Goal: Task Accomplishment & Management: Complete application form

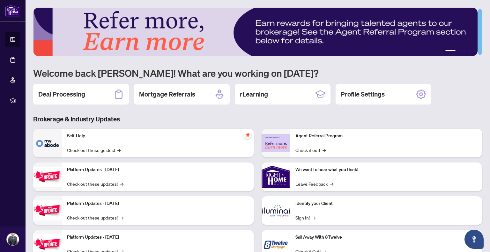
click at [66, 95] on h2 "Deal Processing" at bounding box center [61, 94] width 47 height 9
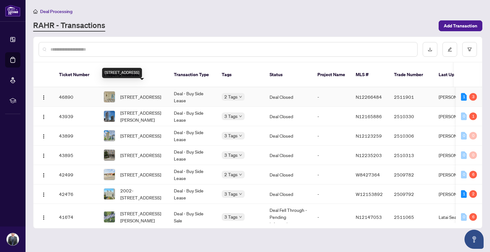
click at [143, 93] on span "[STREET_ADDRESS]" at bounding box center [140, 96] width 41 height 7
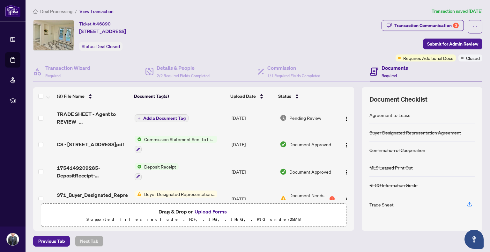
click at [108, 115] on span "TRADE SHEET - Agent to REVIEW - [STREET_ADDRESS]pdf" at bounding box center [93, 117] width 72 height 15
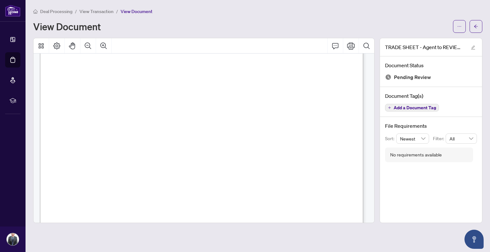
scroll to position [149, 0]
click at [457, 29] on span "button" at bounding box center [459, 26] width 4 height 10
click at [433, 43] on span "Download" at bounding box center [436, 40] width 48 height 7
click at [477, 23] on span "button" at bounding box center [476, 26] width 4 height 10
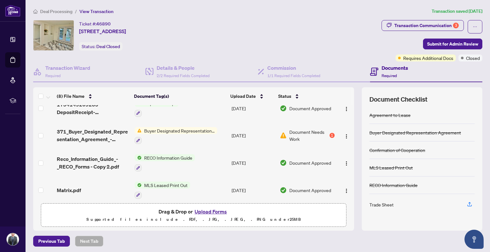
scroll to position [64, 0]
click at [160, 127] on span "Buyer Designated Representation Agreement" at bounding box center [180, 130] width 76 height 7
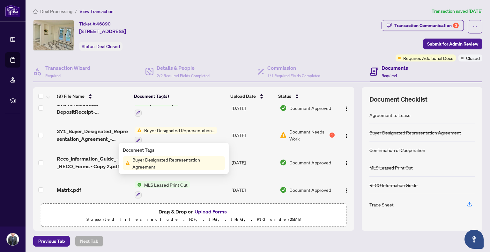
click at [328, 132] on div "Document Needs Work 1" at bounding box center [307, 135] width 55 height 14
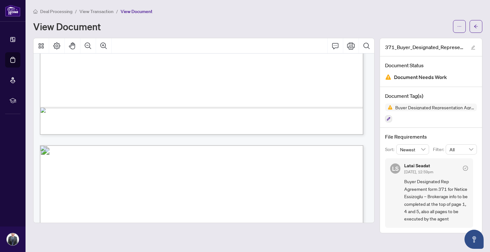
scroll to position [1648, 0]
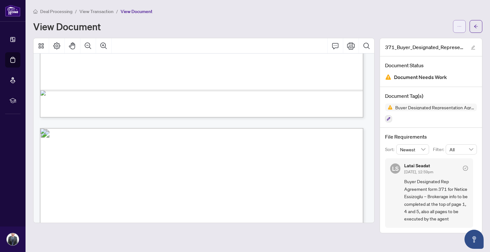
click at [458, 27] on icon "ellipsis" at bounding box center [459, 26] width 4 height 4
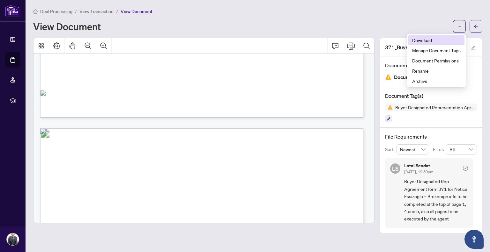
click at [434, 41] on span "Download" at bounding box center [436, 40] width 48 height 7
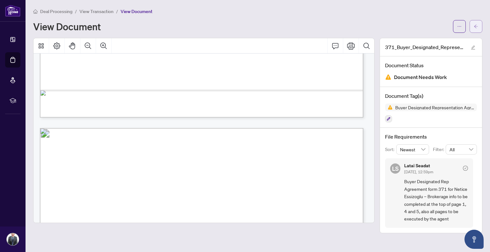
click at [476, 27] on icon "arrow-left" at bounding box center [476, 26] width 4 height 4
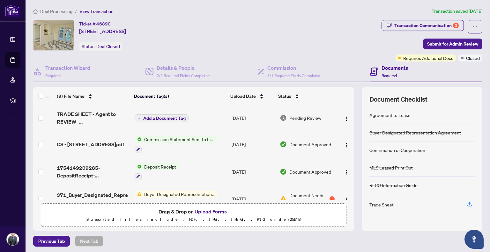
click at [204, 209] on button "Upload Forms" at bounding box center [211, 212] width 36 height 8
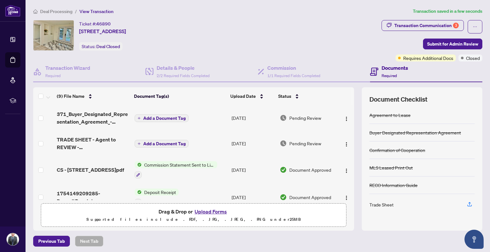
click at [203, 209] on button "Upload Forms" at bounding box center [211, 212] width 36 height 8
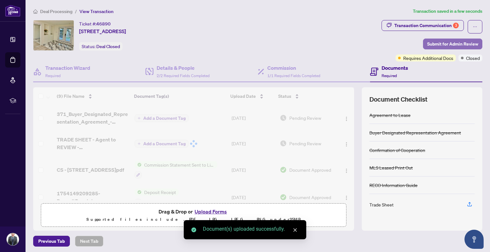
click at [457, 46] on span "Submit for Admin Review" at bounding box center [452, 44] width 51 height 10
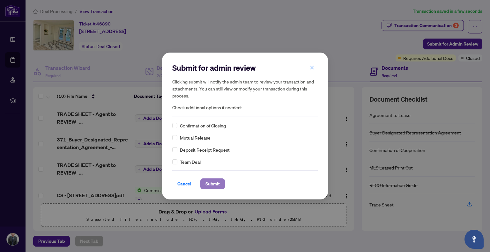
click at [213, 185] on span "Submit" at bounding box center [212, 184] width 14 height 10
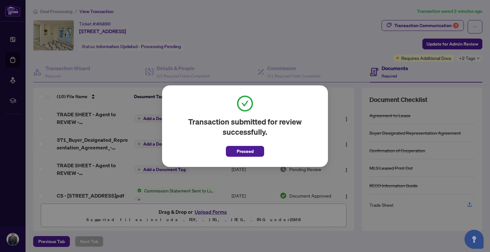
click at [295, 44] on div "Transaction submitted for review successfully. Proceed Cancel OK" at bounding box center [245, 126] width 490 height 252
click at [240, 155] on span "Proceed" at bounding box center [245, 151] width 17 height 10
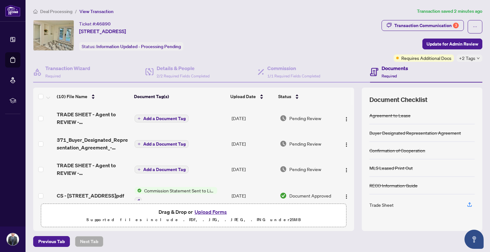
click at [245, 145] on td "[DATE]" at bounding box center [253, 144] width 48 height 26
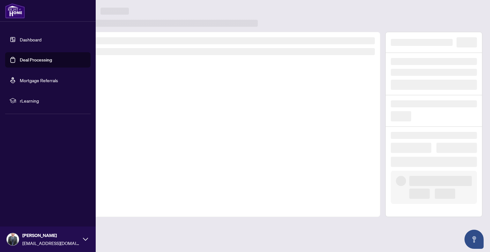
click at [24, 40] on link "Dashboard" at bounding box center [31, 40] width 22 height 6
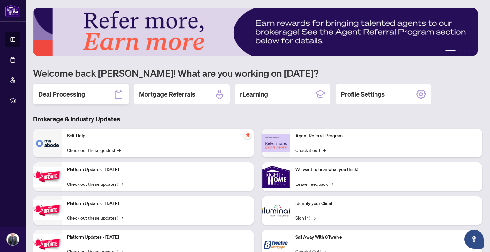
click at [54, 90] on h2 "Deal Processing" at bounding box center [61, 94] width 47 height 9
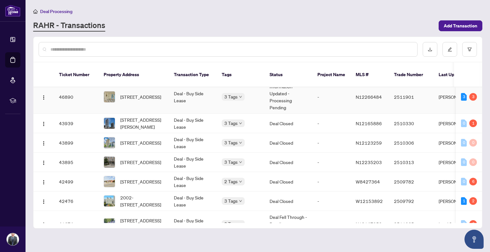
scroll to position [11, 0]
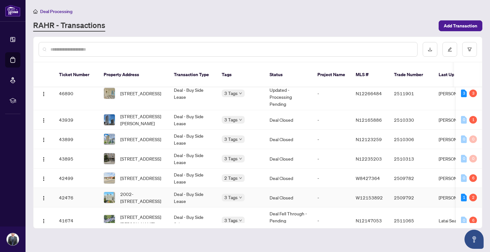
click at [142, 191] on span "2002-[STREET_ADDRESS]" at bounding box center [141, 198] width 43 height 14
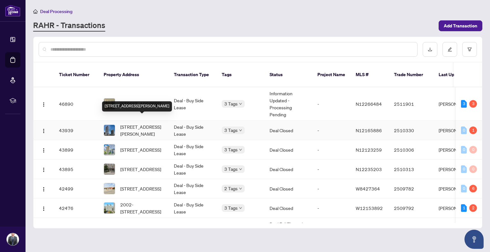
click at [152, 123] on span "[STREET_ADDRESS][PERSON_NAME]" at bounding box center [141, 130] width 43 height 14
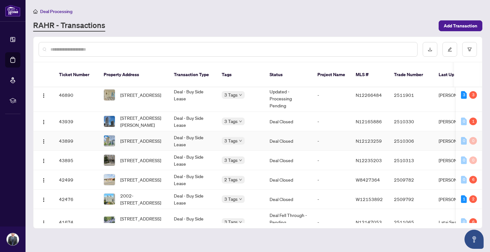
scroll to position [21, 0]
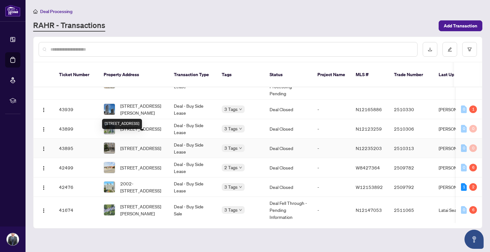
click at [144, 145] on span "[STREET_ADDRESS]" at bounding box center [140, 148] width 41 height 7
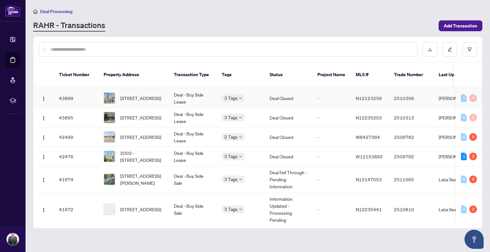
scroll to position [53, 0]
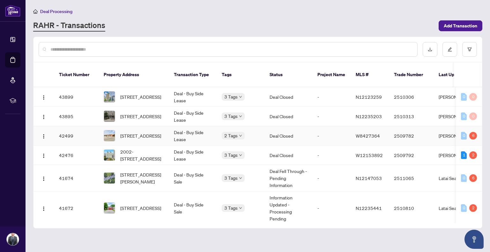
click at [153, 132] on span "[STREET_ADDRESS]" at bounding box center [140, 135] width 41 height 7
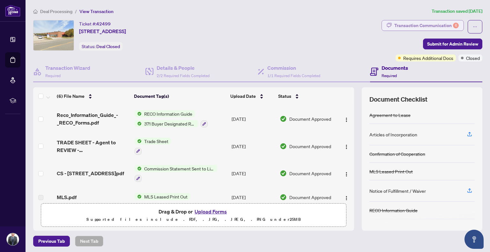
click at [411, 25] on div "Transaction Communication 6" at bounding box center [426, 25] width 64 height 10
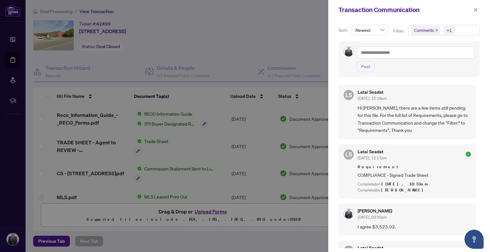
click at [383, 31] on span "Newest" at bounding box center [369, 30] width 29 height 10
click at [436, 31] on icon "close" at bounding box center [436, 30] width 3 height 3
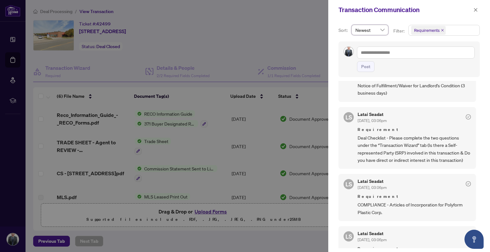
scroll to position [32, 0]
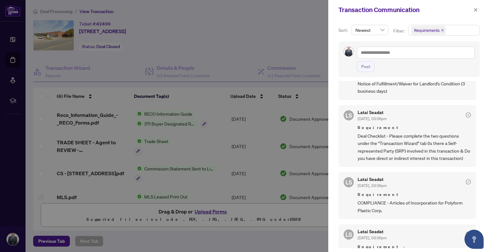
click at [293, 33] on div at bounding box center [245, 126] width 490 height 252
click at [279, 48] on div at bounding box center [245, 126] width 490 height 252
click at [216, 210] on div at bounding box center [245, 126] width 490 height 252
click at [210, 196] on div at bounding box center [245, 126] width 490 height 252
click at [473, 10] on button "button" at bounding box center [476, 10] width 8 height 8
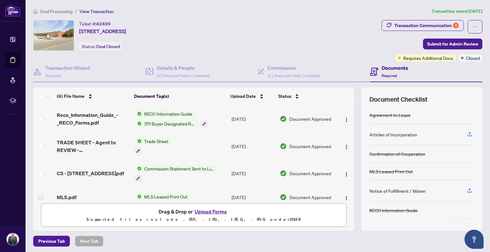
click at [212, 212] on button "Upload Forms" at bounding box center [211, 212] width 36 height 8
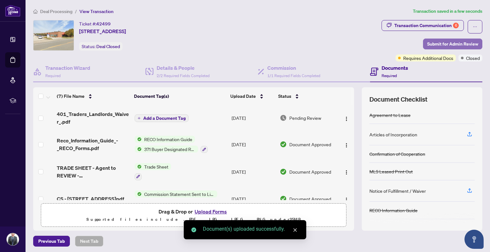
click at [434, 43] on span "Submit for Admin Review" at bounding box center [452, 44] width 51 height 10
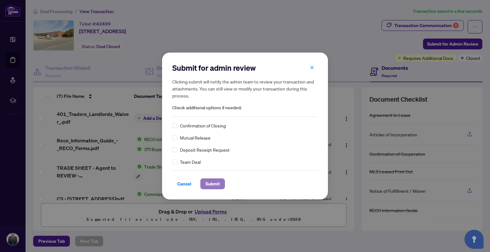
click at [211, 185] on span "Submit" at bounding box center [212, 184] width 14 height 10
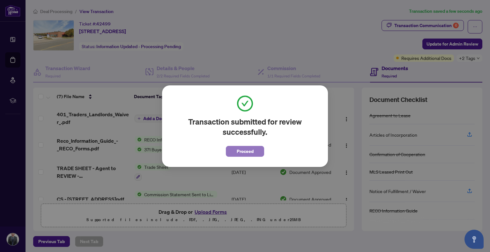
click at [239, 155] on span "Proceed" at bounding box center [245, 151] width 17 height 10
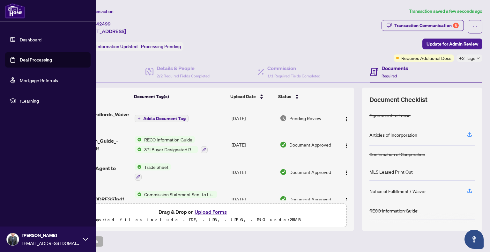
click at [26, 41] on link "Dashboard" at bounding box center [31, 40] width 22 height 6
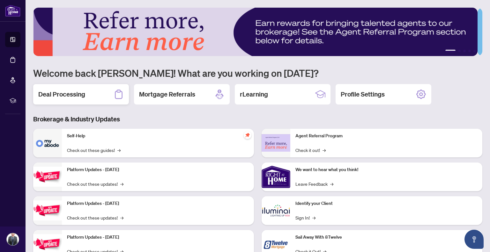
click at [79, 96] on h2 "Deal Processing" at bounding box center [61, 94] width 47 height 9
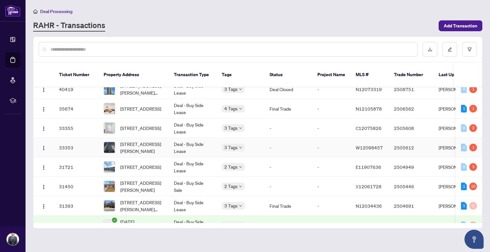
scroll to position [223, 0]
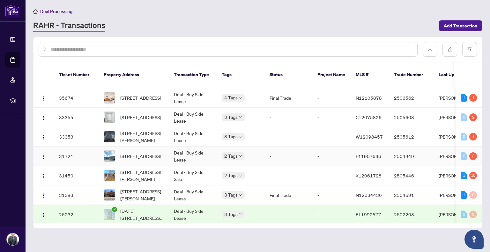
click at [135, 153] on span "[STREET_ADDRESS]" at bounding box center [140, 156] width 41 height 7
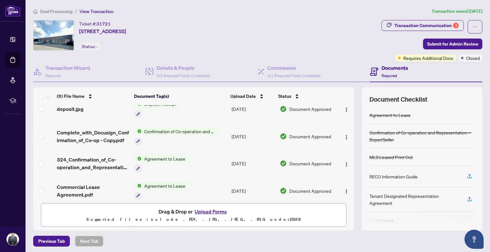
scroll to position [136, 0]
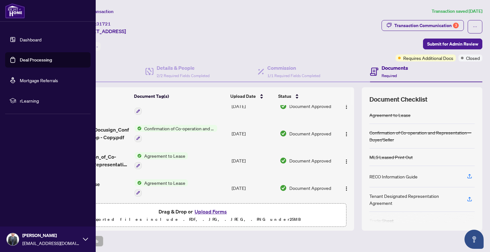
click at [32, 39] on link "Dashboard" at bounding box center [31, 40] width 22 height 6
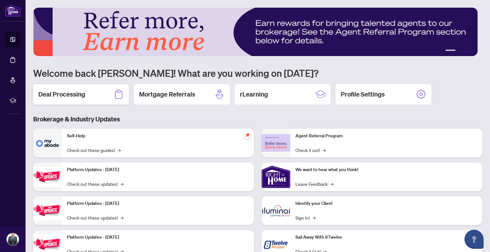
click at [81, 97] on h2 "Deal Processing" at bounding box center [61, 94] width 47 height 9
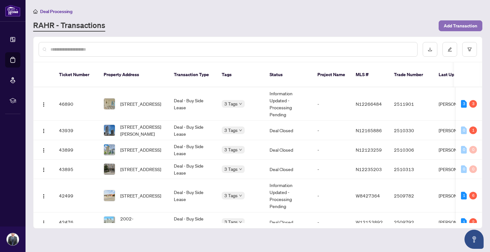
click at [458, 22] on span "Add Transaction" at bounding box center [460, 26] width 33 height 10
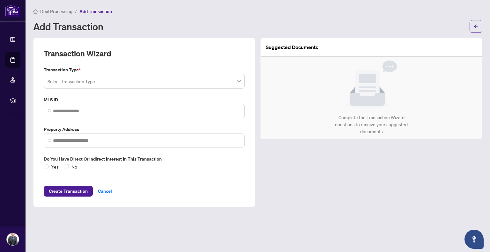
click at [124, 84] on input "search" at bounding box center [142, 82] width 188 height 14
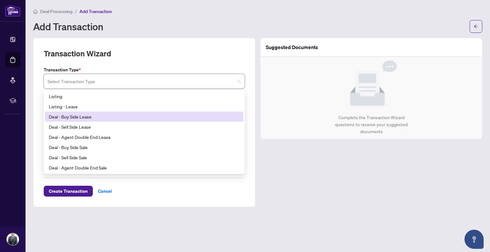
click at [82, 116] on div "Deal - Buy Side Lease" at bounding box center [144, 116] width 191 height 7
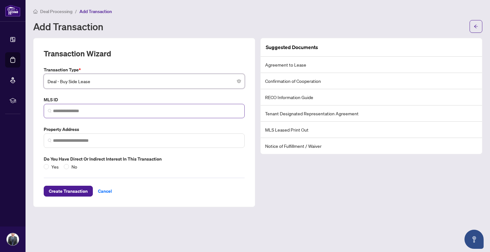
click at [80, 106] on span at bounding box center [144, 111] width 201 height 14
paste input "*********"
type input "*********"
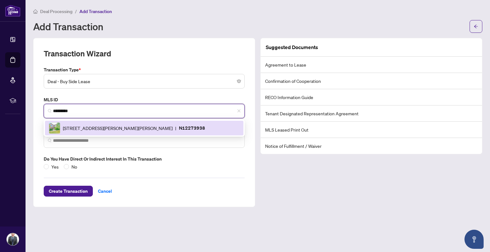
click at [125, 128] on span "[STREET_ADDRESS][PERSON_NAME][PERSON_NAME]" at bounding box center [118, 128] width 110 height 7
type input "**********"
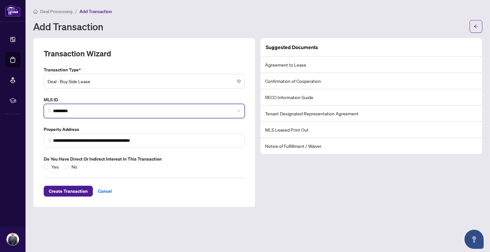
type input "*********"
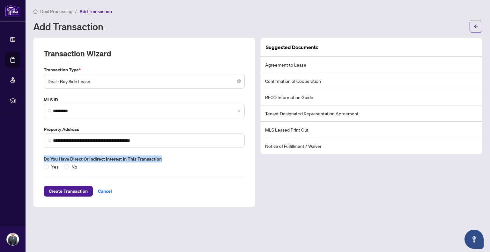
drag, startPoint x: 161, startPoint y: 158, endPoint x: 31, endPoint y: 158, distance: 129.8
click at [31, 158] on div "**********" at bounding box center [144, 122] width 227 height 169
copy label "Do you have direct or indirect interest in this transaction"
click at [77, 192] on span "Create Transaction" at bounding box center [68, 191] width 39 height 10
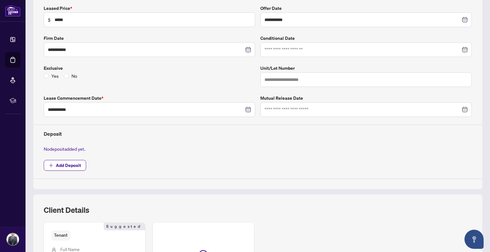
scroll to position [128, 0]
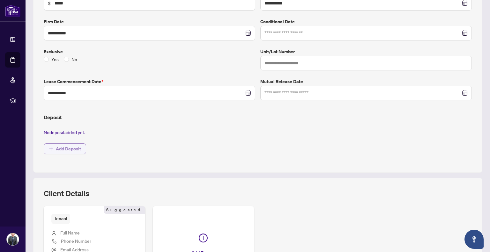
click at [76, 146] on span "Add Deposit" at bounding box center [68, 149] width 25 height 10
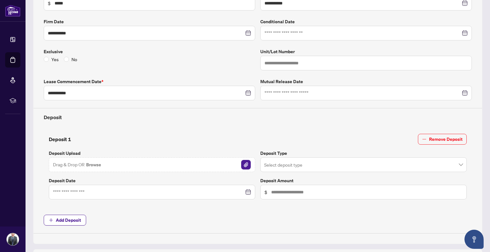
click at [245, 165] on img "button" at bounding box center [246, 165] width 10 height 10
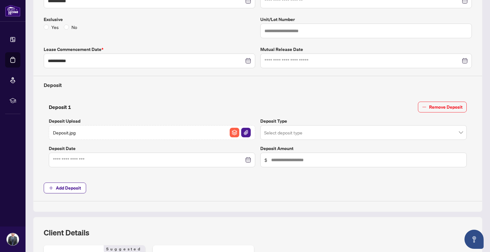
scroll to position [170, 0]
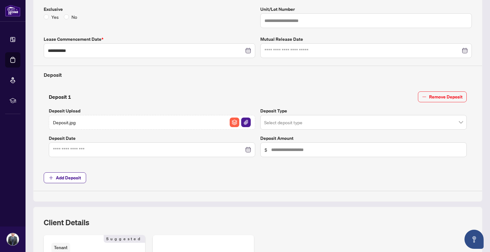
click at [280, 118] on input "search" at bounding box center [360, 123] width 193 height 14
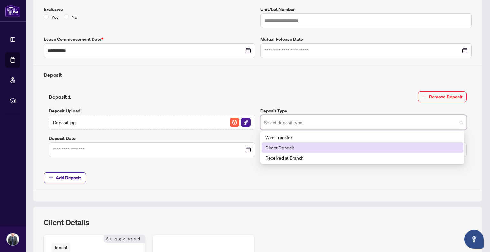
click at [287, 146] on div "Direct Deposit" at bounding box center [362, 147] width 194 height 7
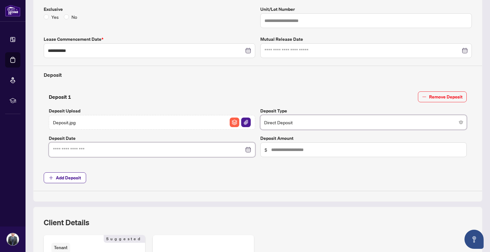
click at [114, 150] on input at bounding box center [148, 149] width 191 height 7
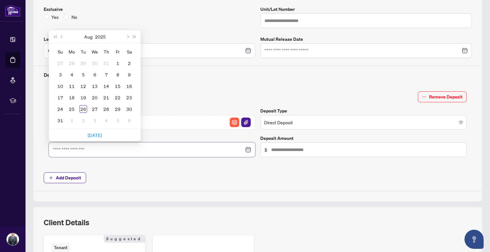
click at [165, 150] on input at bounding box center [148, 149] width 191 height 7
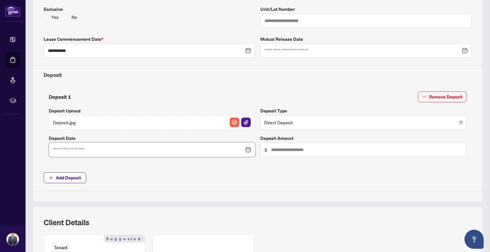
click at [249, 148] on div at bounding box center [152, 150] width 206 height 15
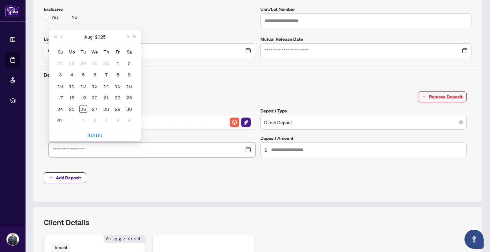
click at [245, 148] on div at bounding box center [152, 149] width 198 height 7
type input "**********"
click at [116, 59] on div "1" at bounding box center [118, 63] width 8 height 8
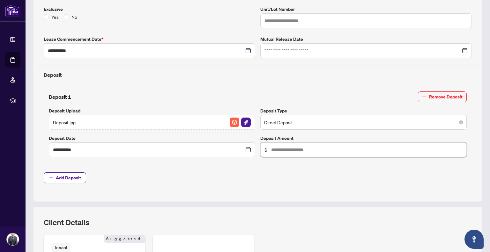
click at [286, 146] on input "text" at bounding box center [366, 149] width 191 height 7
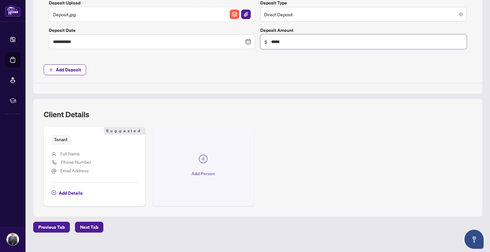
scroll to position [286, 0]
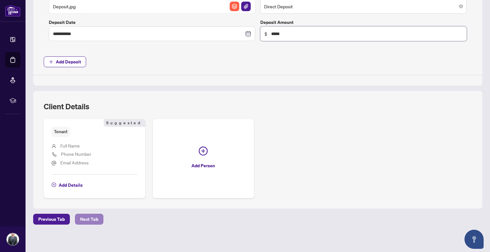
type input "*****"
click at [93, 216] on span "Next Tab" at bounding box center [89, 219] width 18 height 10
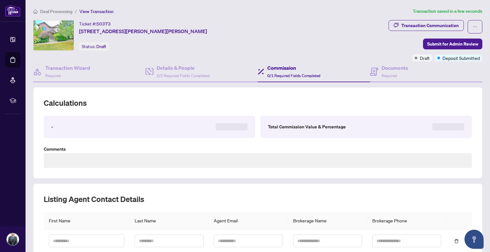
type textarea "**********"
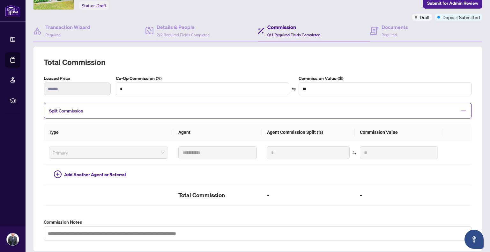
scroll to position [42, 0]
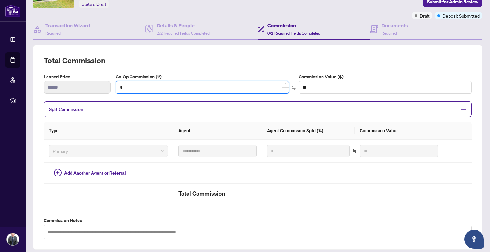
click at [191, 89] on input "*" at bounding box center [202, 87] width 173 height 12
type input "*"
type input "*******"
type input "**"
type input "********"
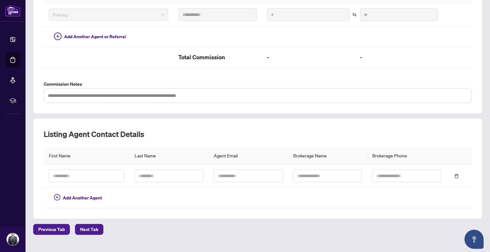
scroll to position [181, 0]
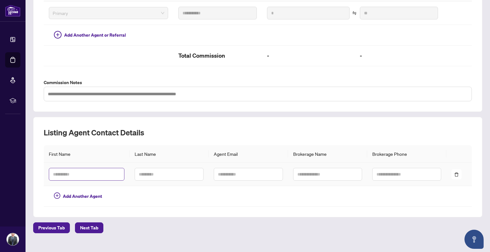
type input "**"
click at [73, 170] on input "text" at bounding box center [87, 174] width 76 height 13
type input "***"
type input "********"
click at [93, 175] on input "text" at bounding box center [87, 174] width 76 height 13
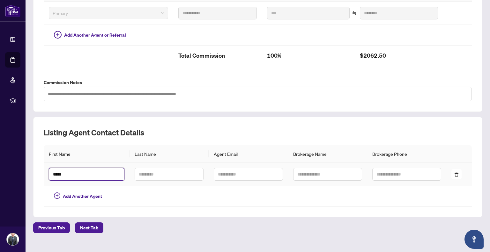
type input "*****"
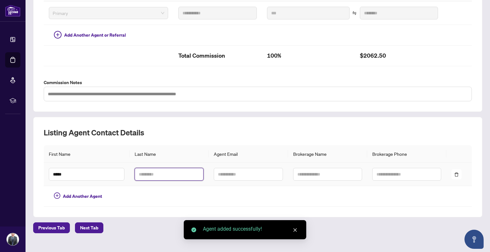
click at [157, 168] on input "text" at bounding box center [169, 174] width 69 height 13
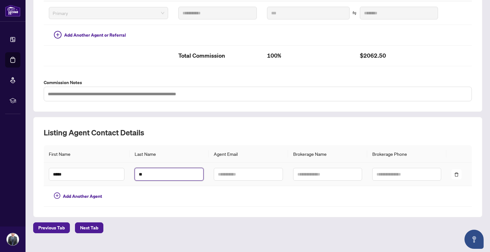
type input "*"
type input "***"
click at [225, 171] on input "text" at bounding box center [248, 174] width 69 height 13
click at [252, 170] on input "text" at bounding box center [248, 174] width 69 height 13
paste input "**********"
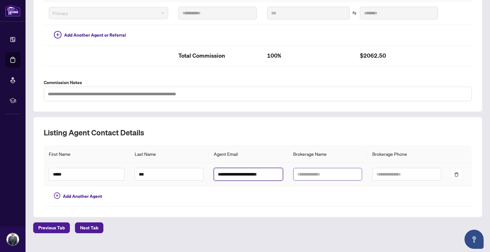
type input "**********"
click at [315, 171] on input "text" at bounding box center [327, 174] width 69 height 13
click at [310, 178] on input "text" at bounding box center [327, 174] width 69 height 13
paste input "**********"
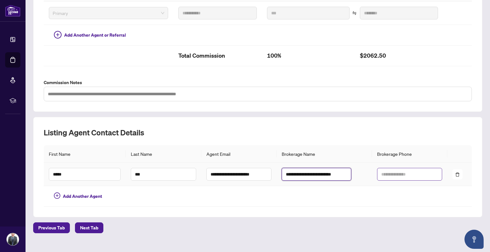
type input "**********"
drag, startPoint x: 394, startPoint y: 172, endPoint x: 377, endPoint y: 162, distance: 19.4
click at [394, 172] on input "text" at bounding box center [409, 174] width 65 height 13
click at [379, 175] on input "text" at bounding box center [409, 174] width 65 height 13
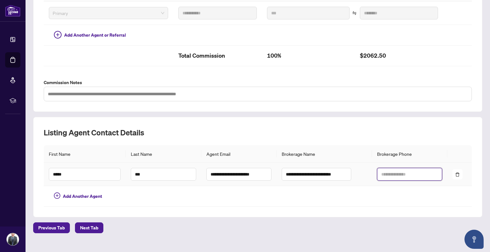
paste input "**********"
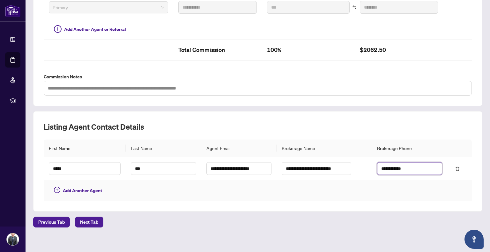
scroll to position [189, 0]
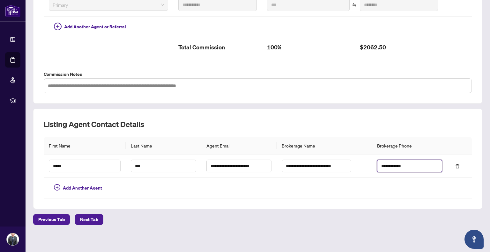
type input "**********"
click at [91, 212] on div "**********" at bounding box center [258, 33] width 454 height 429
click at [85, 212] on div "**********" at bounding box center [258, 33] width 454 height 429
click at [84, 215] on span "Next Tab" at bounding box center [89, 220] width 18 height 10
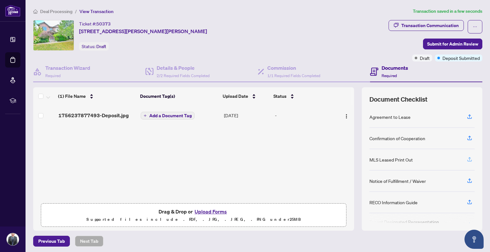
click at [467, 159] on icon "button" at bounding box center [470, 160] width 6 height 6
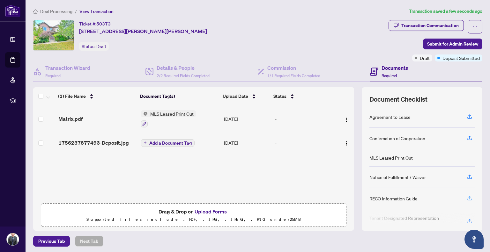
click at [468, 196] on icon "button" at bounding box center [469, 197] width 3 height 3
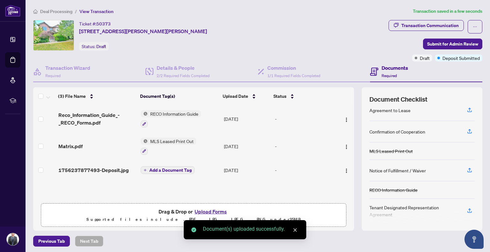
scroll to position [8, 0]
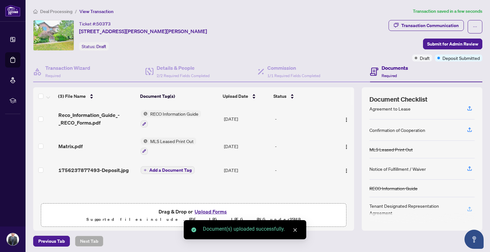
click at [467, 208] on icon "button" at bounding box center [470, 209] width 6 height 6
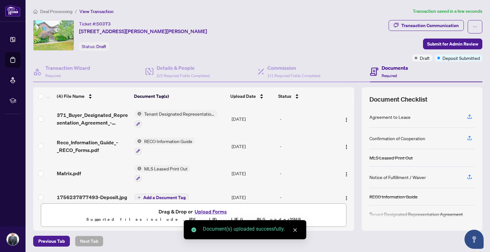
scroll to position [0, 0]
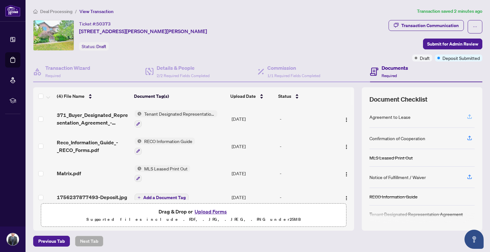
click at [467, 116] on icon "button" at bounding box center [470, 117] width 6 height 6
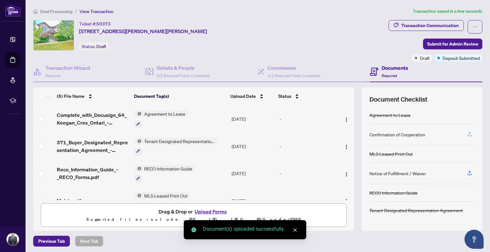
click at [467, 135] on icon "button" at bounding box center [469, 136] width 4 height 2
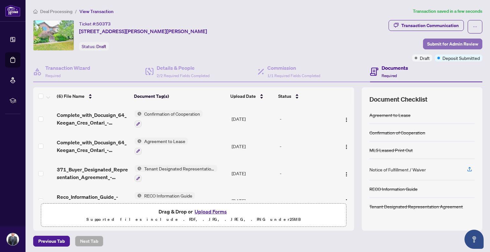
click at [444, 41] on span "Submit for Admin Review" at bounding box center [452, 44] width 51 height 10
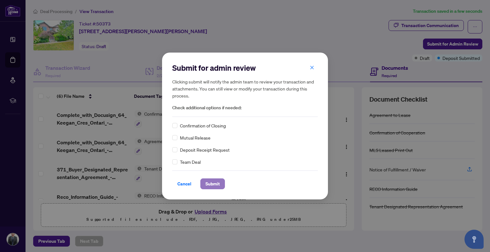
click at [215, 185] on span "Submit" at bounding box center [212, 184] width 14 height 10
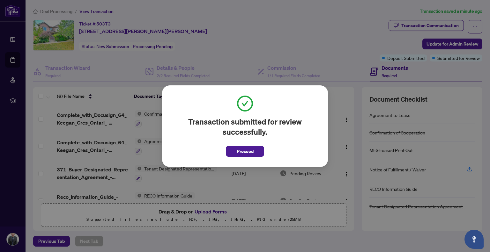
click at [237, 151] on span "Proceed" at bounding box center [245, 151] width 17 height 10
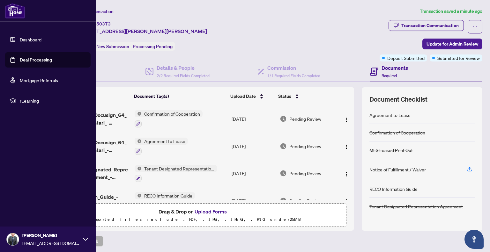
click at [37, 39] on link "Dashboard" at bounding box center [31, 40] width 22 height 6
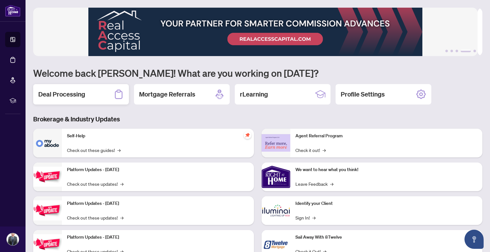
click at [63, 93] on h2 "Deal Processing" at bounding box center [61, 94] width 47 height 9
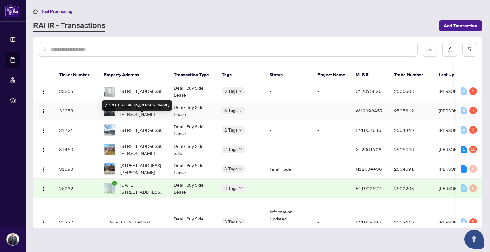
scroll to position [276, 0]
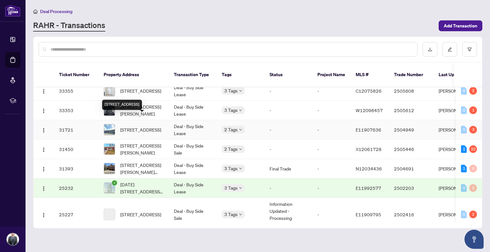
click at [136, 126] on span "[STREET_ADDRESS]" at bounding box center [140, 129] width 41 height 7
